Goal: Information Seeking & Learning: Learn about a topic

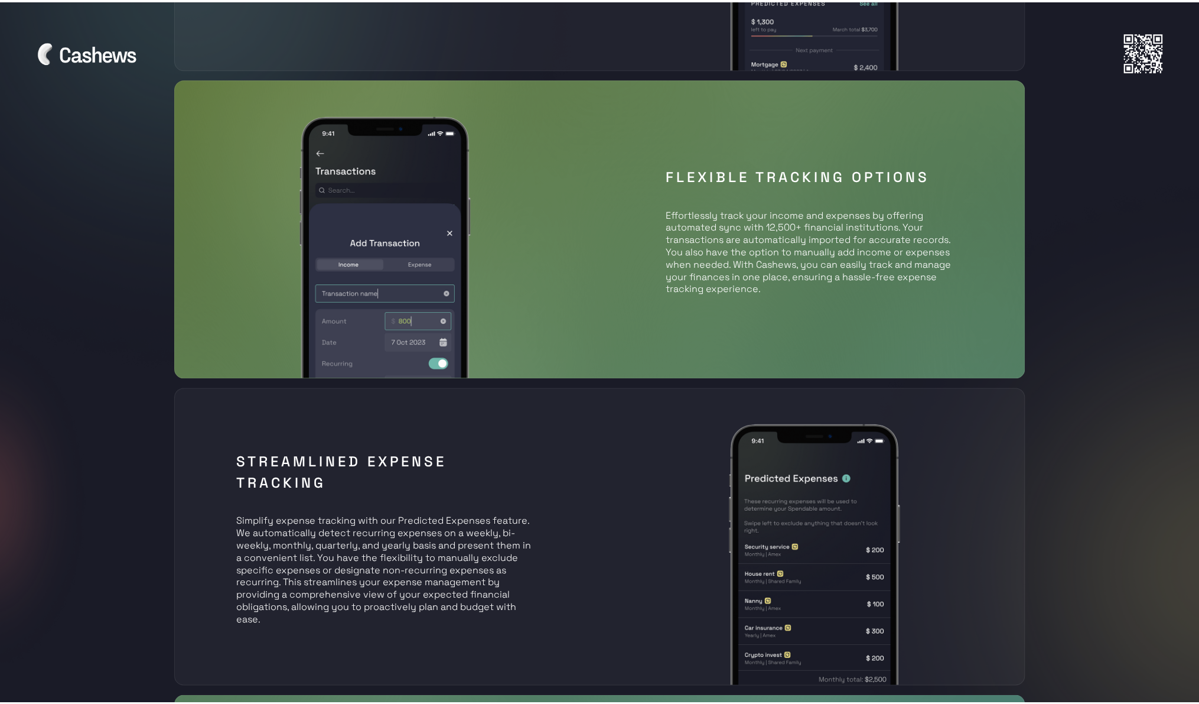
scroll to position [866, 0]
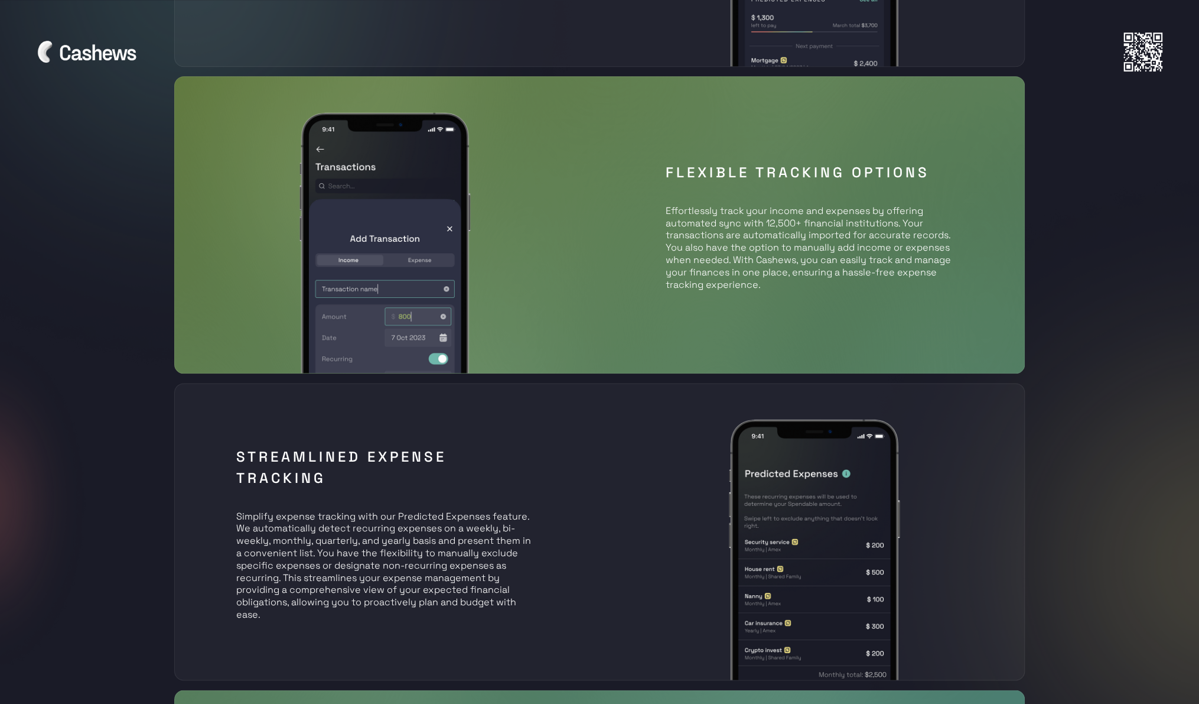
drag, startPoint x: 159, startPoint y: 534, endPoint x: 265, endPoint y: 534, distance: 105.8
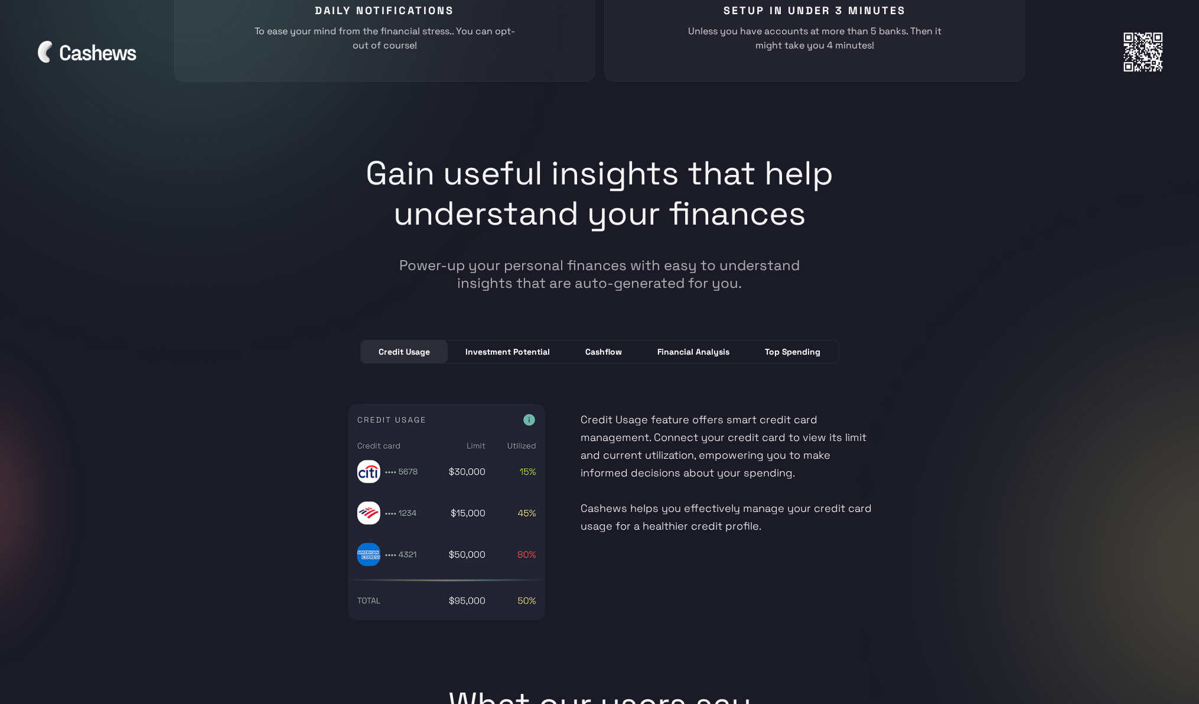
scroll to position [2978, 0]
click at [498, 345] on div "Investment Potential" at bounding box center [508, 351] width 84 height 12
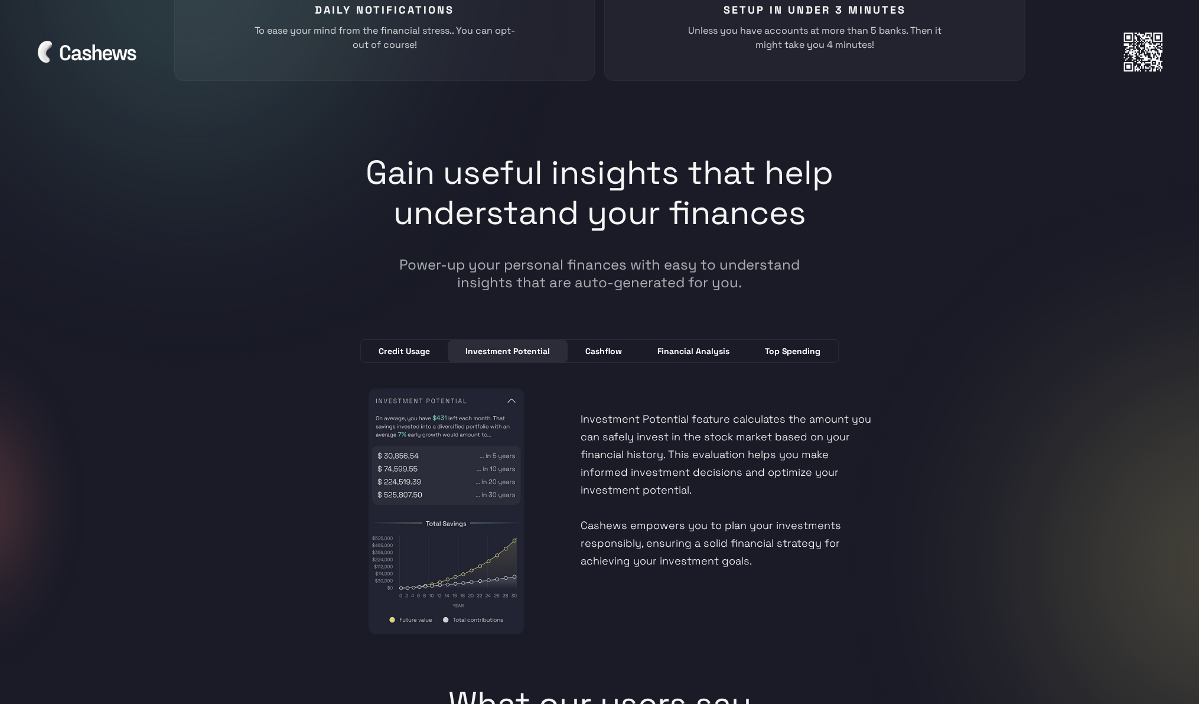
click at [612, 347] on div "Cashflow" at bounding box center [604, 351] width 37 height 12
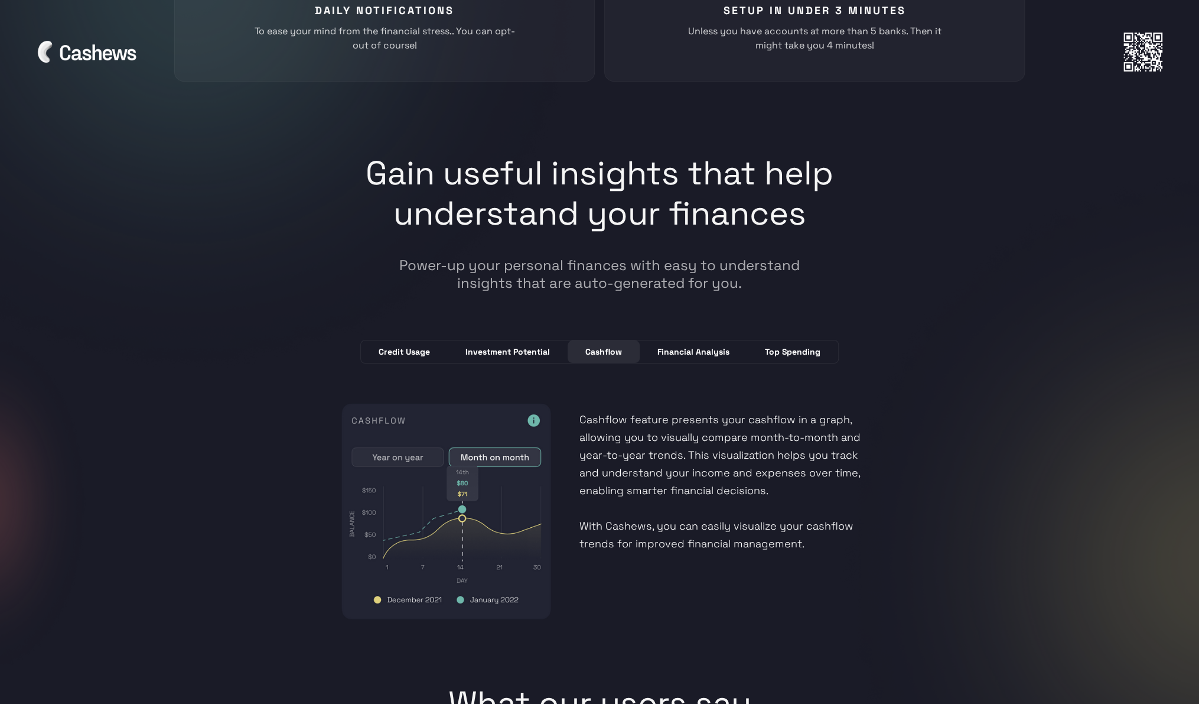
scroll to position [2977, 0]
drag, startPoint x: 625, startPoint y: 413, endPoint x: 867, endPoint y: 418, distance: 242.9
click at [867, 418] on p "Cashflow feature presents your cashflow in a graph, allowing you to visually co…" at bounding box center [729, 469] width 298 height 165
drag, startPoint x: 591, startPoint y: 512, endPoint x: 829, endPoint y: 517, distance: 238.2
click at [829, 517] on p "Cashflow feature presents your cashflow in a graph, allowing you to visually co…" at bounding box center [729, 469] width 298 height 165
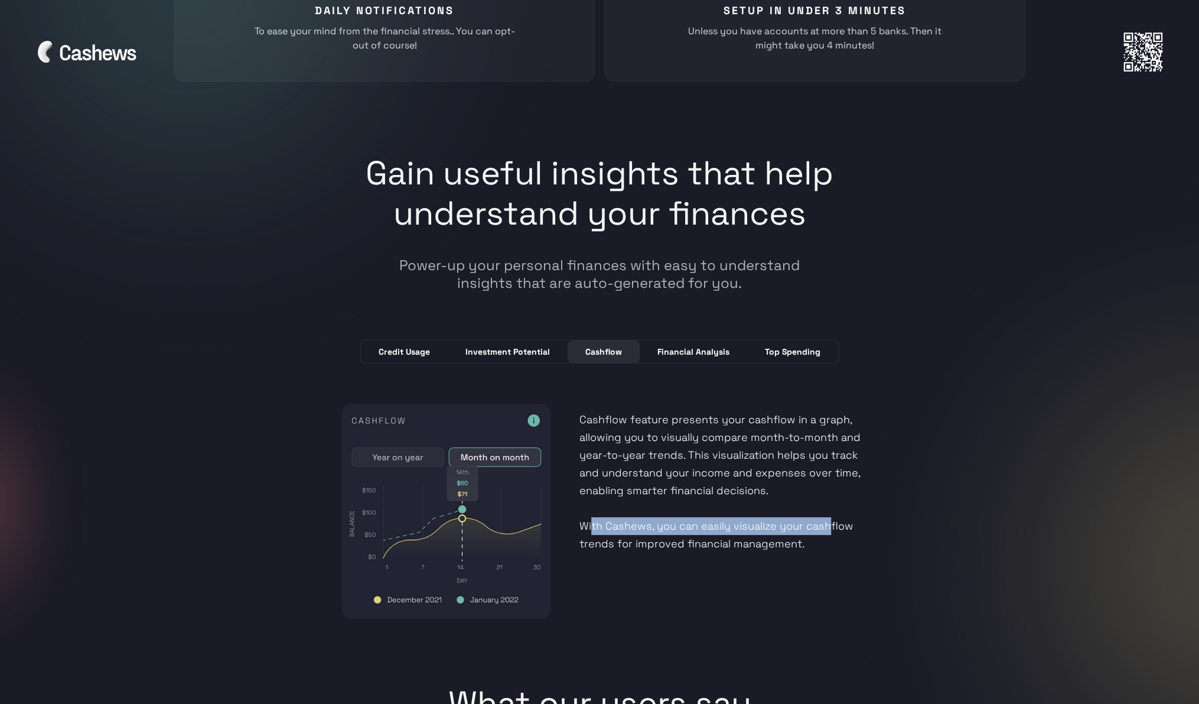
click at [694, 356] on link "Financial Analysis" at bounding box center [694, 351] width 108 height 22
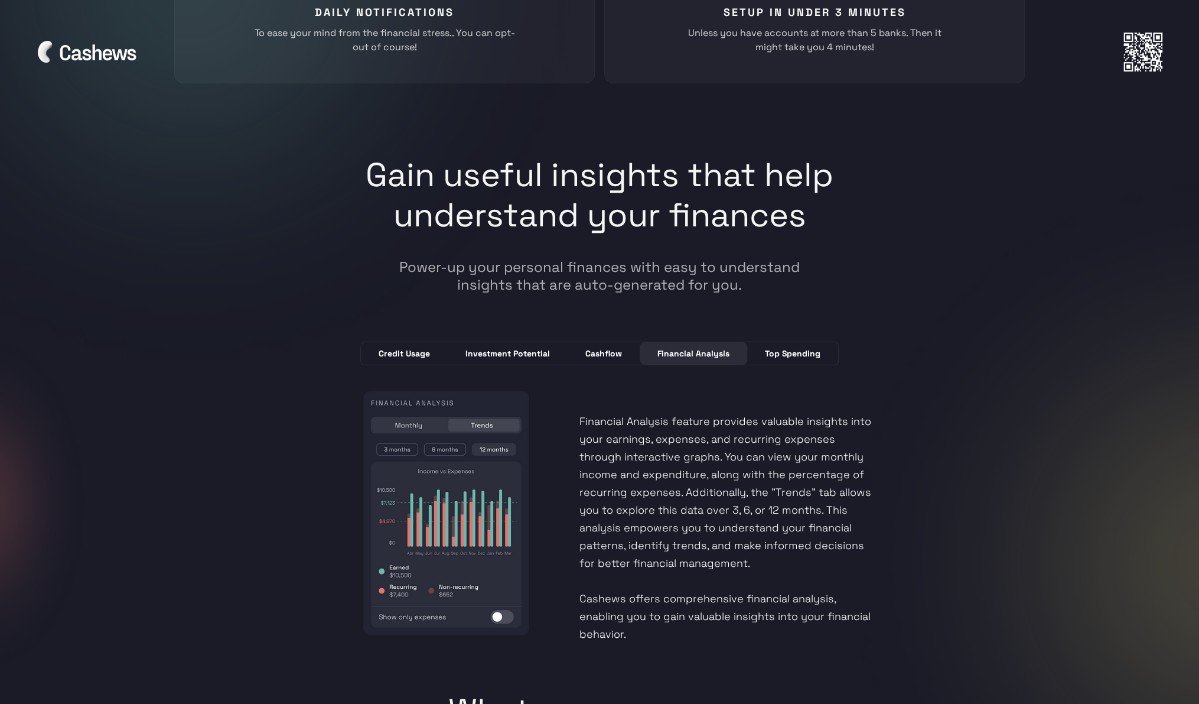
scroll to position [2976, 0]
click at [813, 349] on div "Top Spending" at bounding box center [793, 353] width 56 height 12
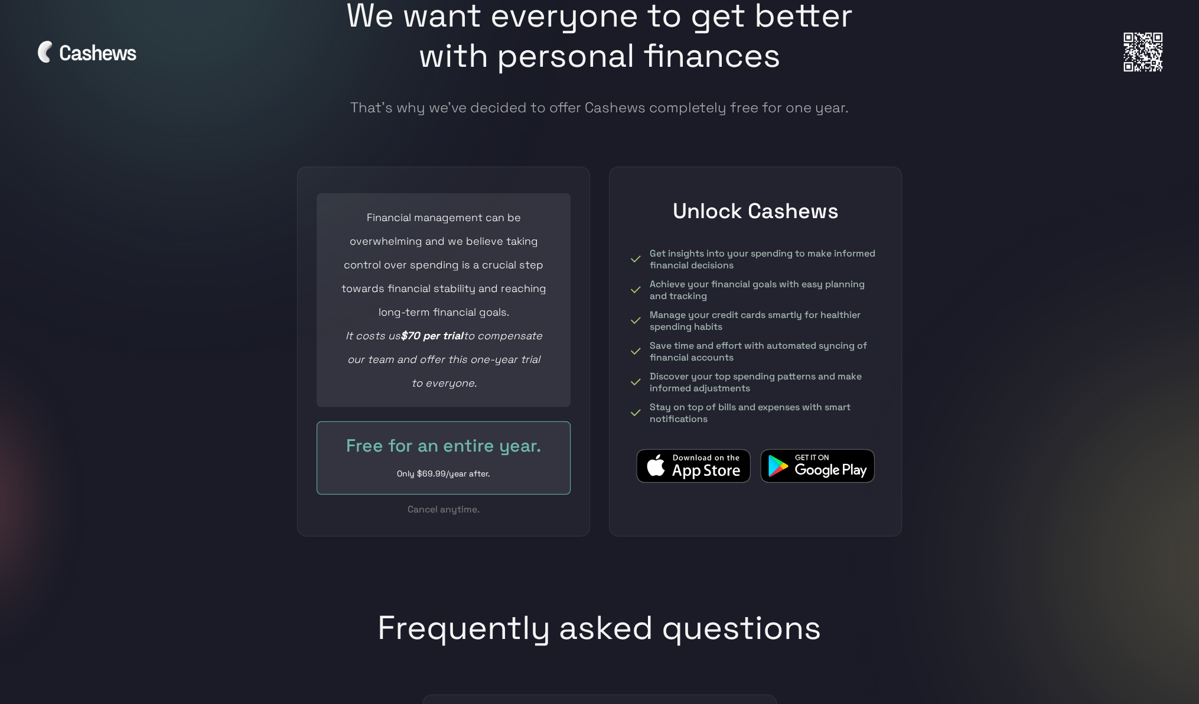
scroll to position [4895, 0]
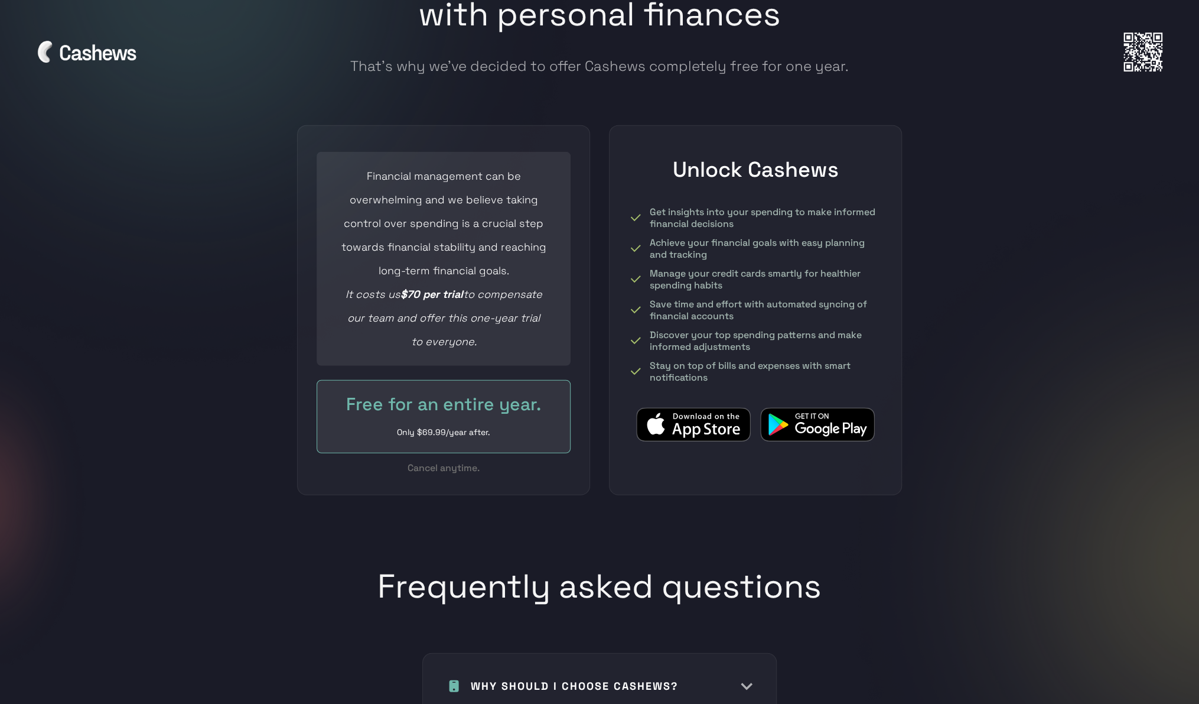
click at [822, 408] on img at bounding box center [817, 424] width 115 height 35
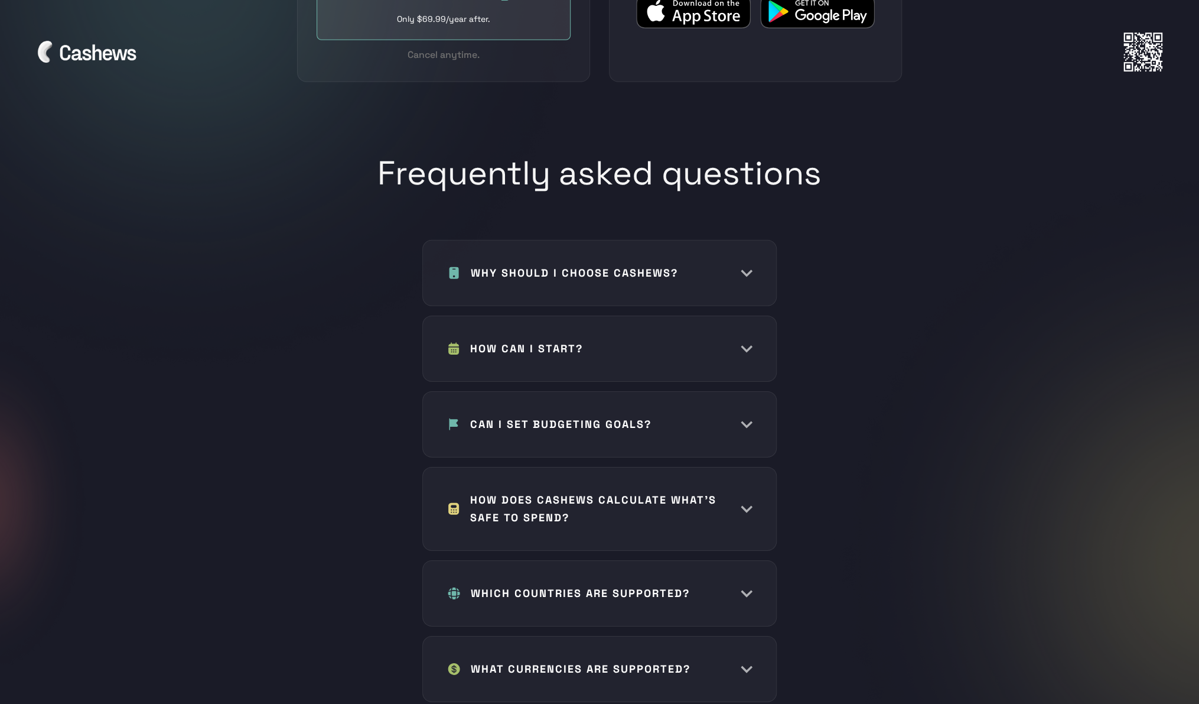
scroll to position [5457, 0]
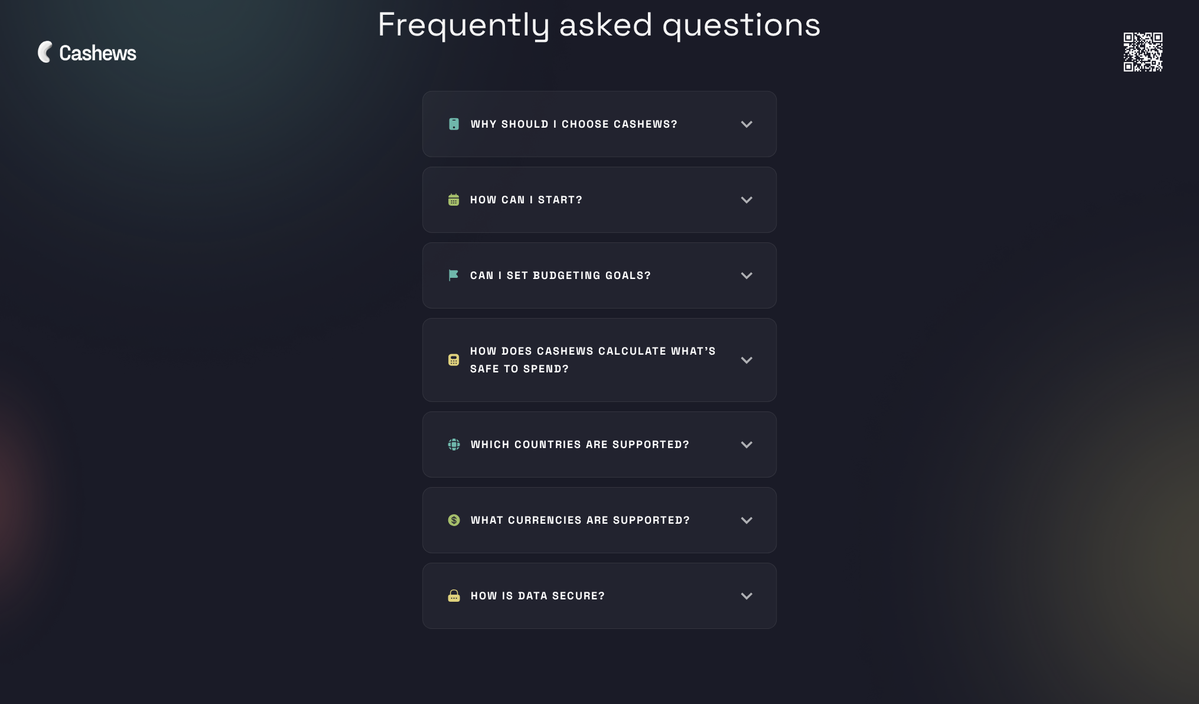
click at [717, 91] on div "WHY SHOULD I CHOOSE CASHEWS? Cashews is unique because it uses predictive cash …" at bounding box center [599, 124] width 355 height 66
click at [750, 118] on img at bounding box center [734, 124] width 35 height 12
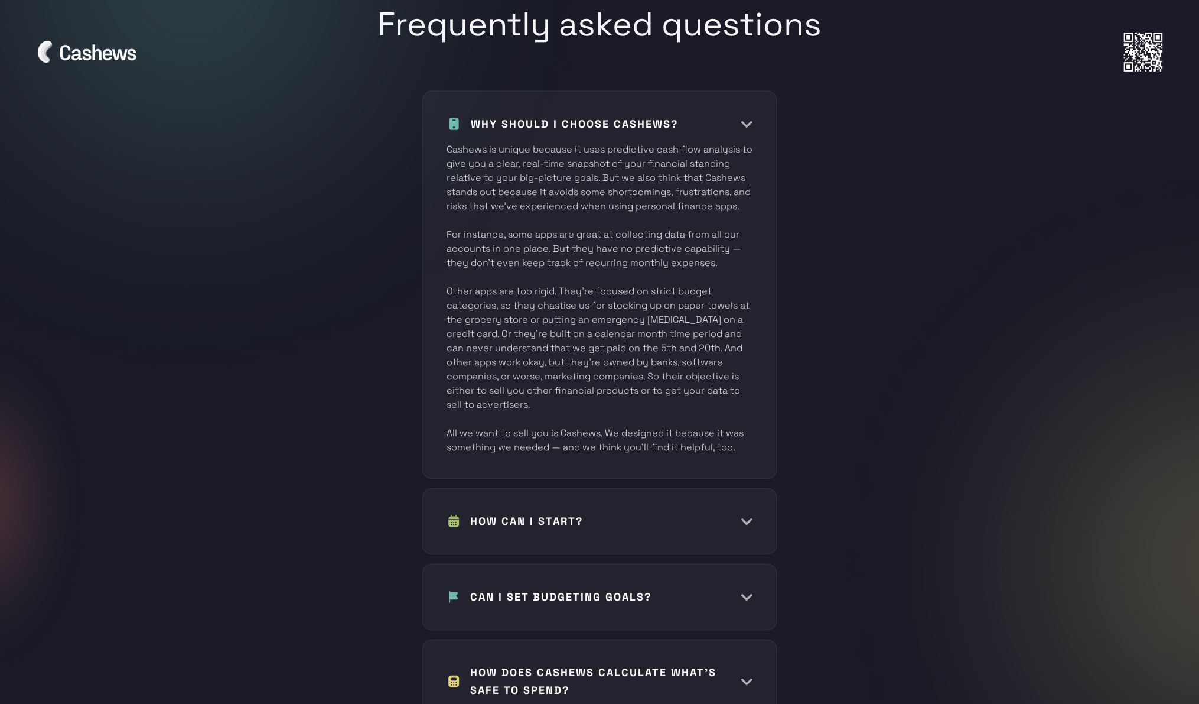
click at [697, 488] on div "HOW CAN I START? Getting started with Cashews is incredibly simple. All you nee…" at bounding box center [599, 521] width 355 height 66
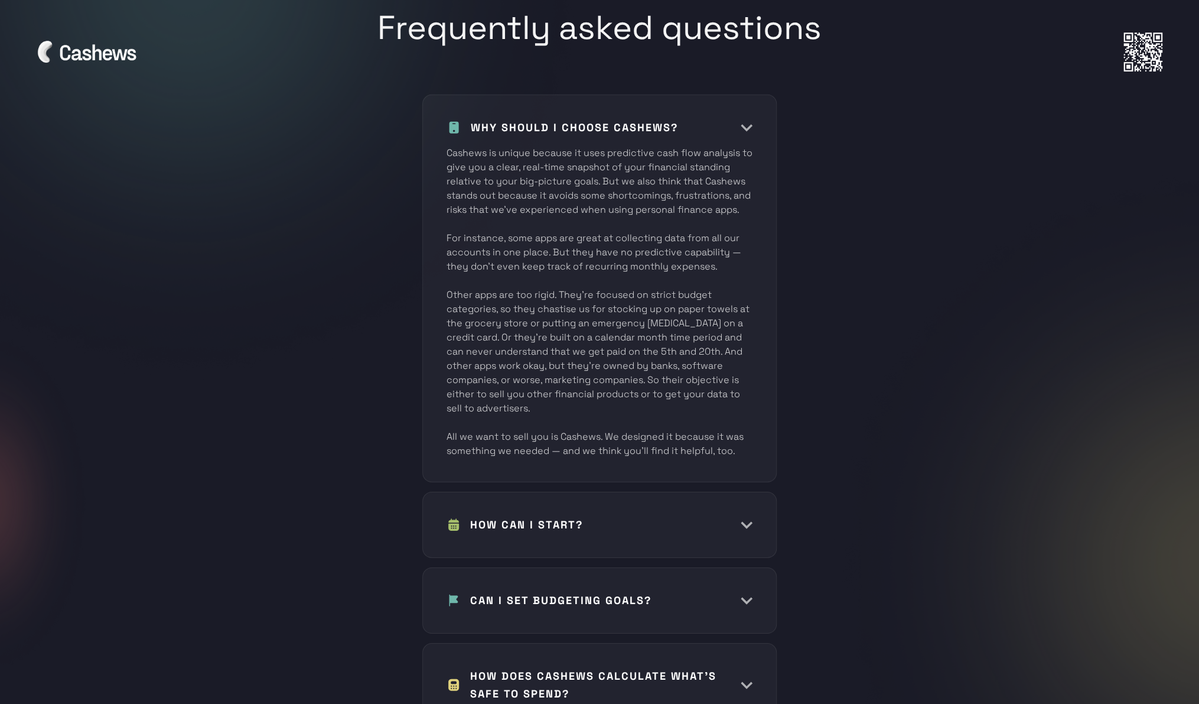
click at [744, 492] on div "HOW CAN I START? Getting started with Cashews is incredibly simple. All you nee…" at bounding box center [599, 525] width 355 height 66
click at [750, 519] on img at bounding box center [734, 525] width 35 height 12
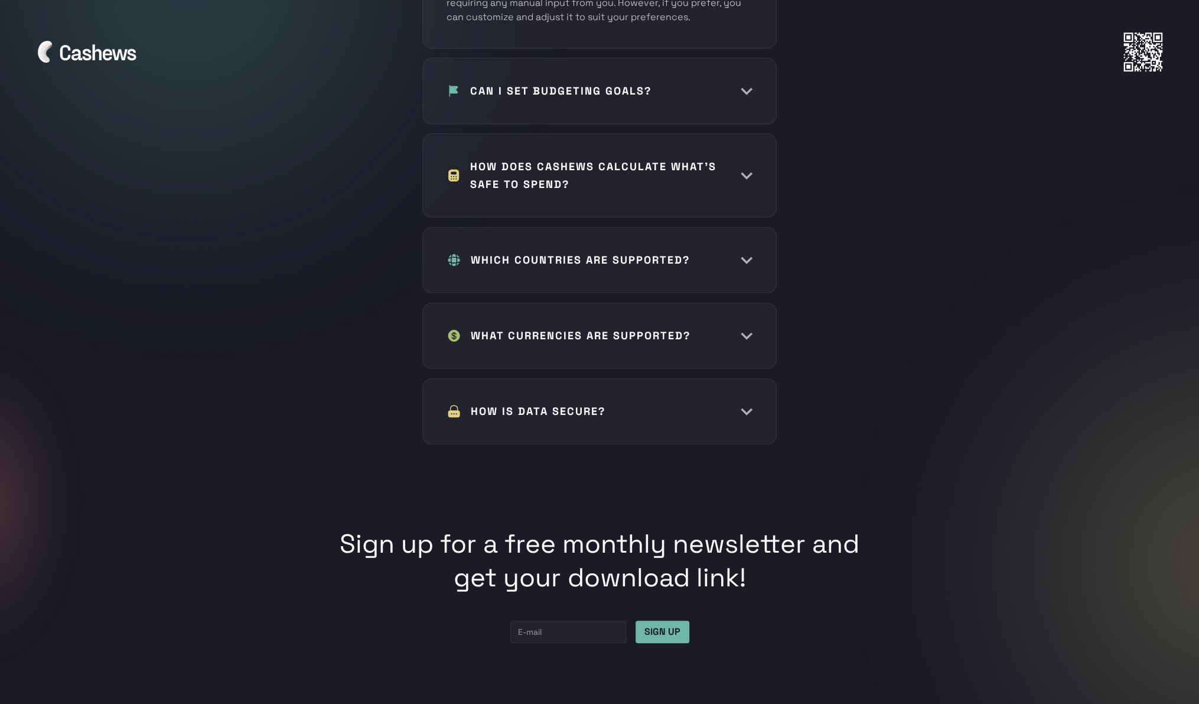
scroll to position [6086, 0]
click at [730, 326] on div "WHAT CURRENCIES ARE SUPPORTED?" at bounding box center [600, 335] width 306 height 18
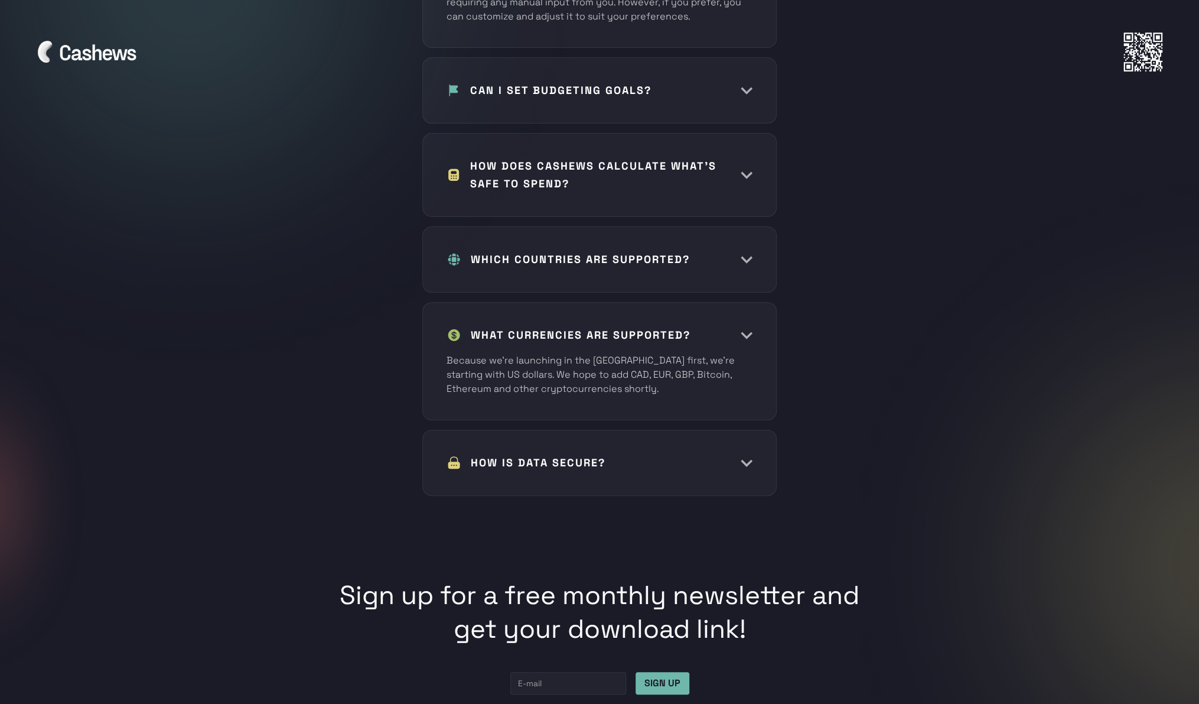
click at [734, 454] on div "HOW IS DATA SECURE?" at bounding box center [600, 463] width 306 height 18
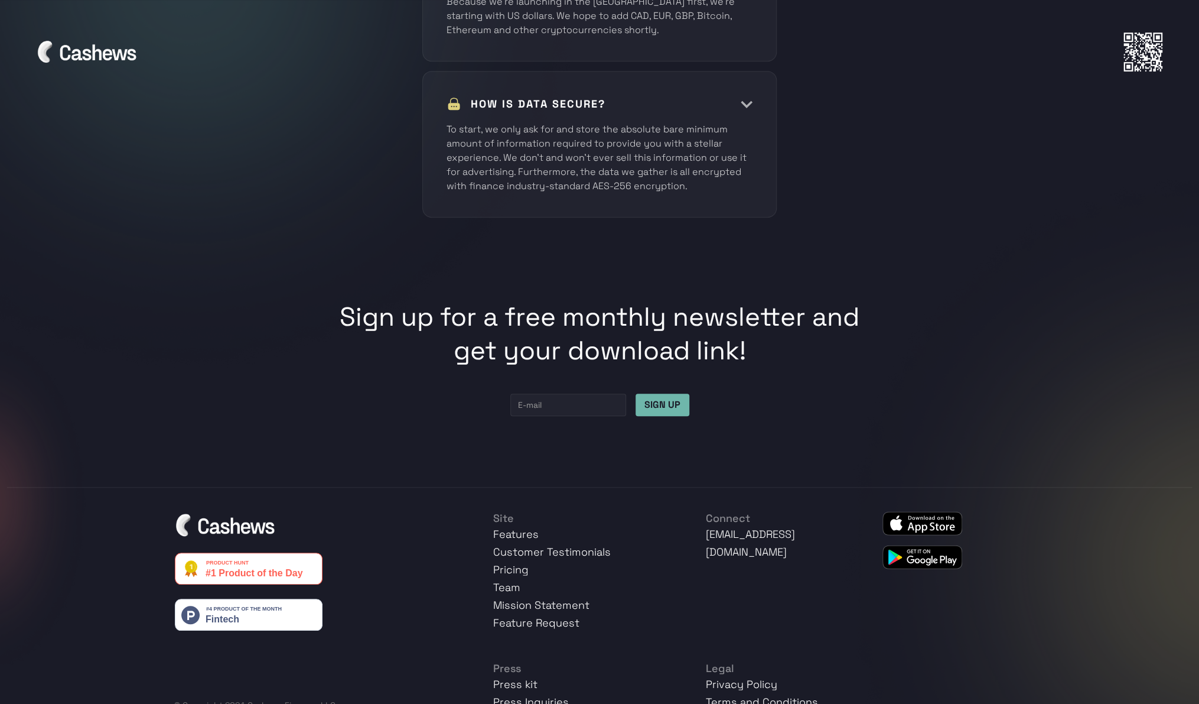
scroll to position [6445, 0]
click at [267, 599] on img at bounding box center [249, 615] width 148 height 32
